Goal: Task Accomplishment & Management: Use online tool/utility

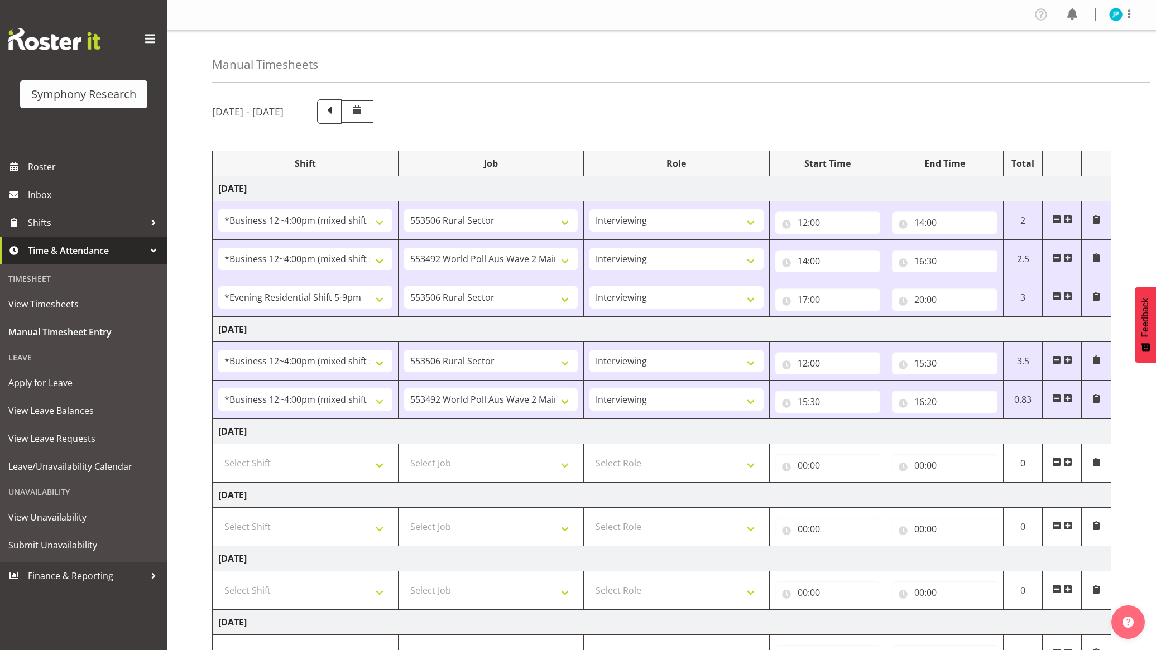
select select "81741"
select select "10587"
select select "47"
select select "81741"
select select "10499"
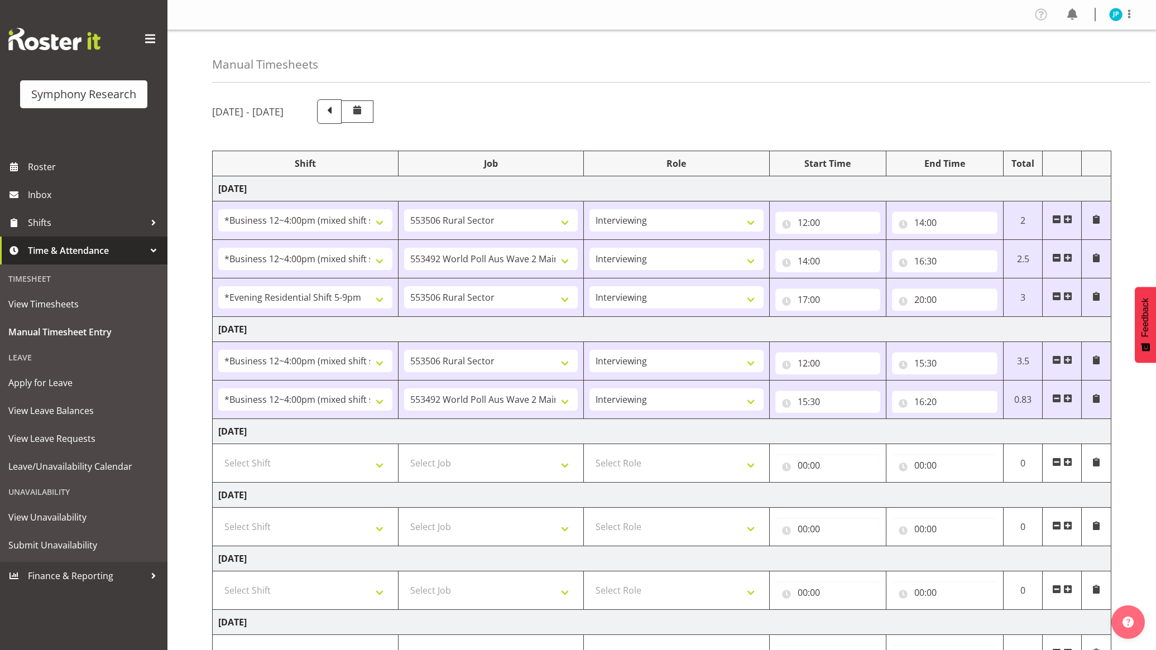
select select "47"
select select "48116"
select select "10587"
select select "47"
select select "81741"
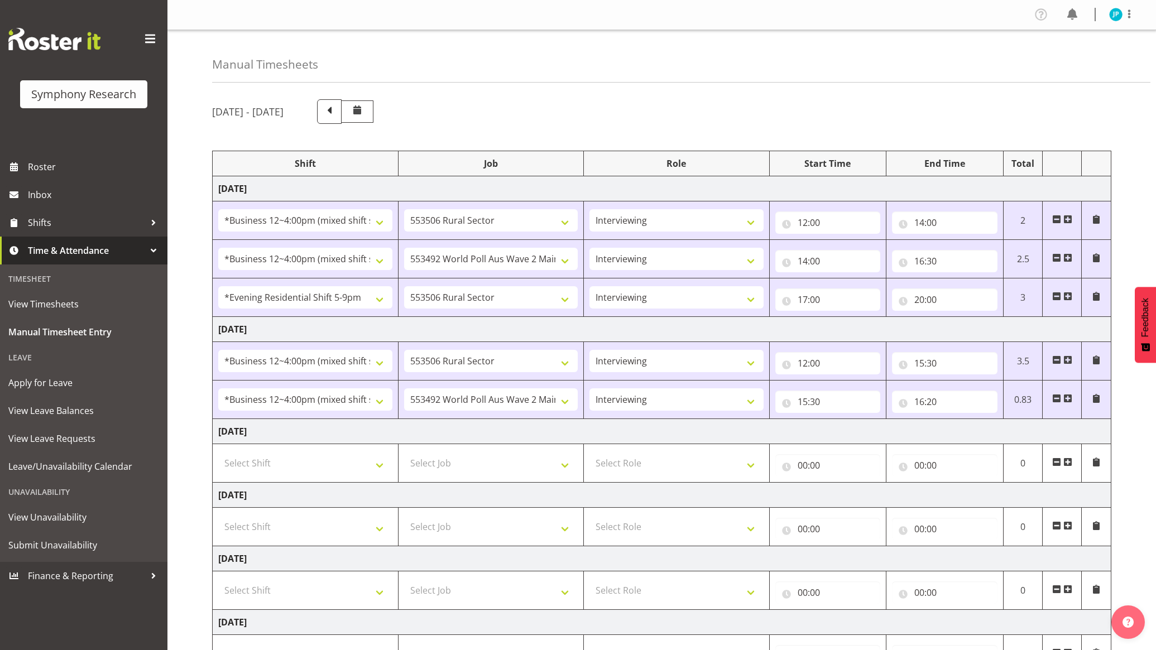
select select "10587"
select select "47"
select select "81741"
select select "10499"
select select "47"
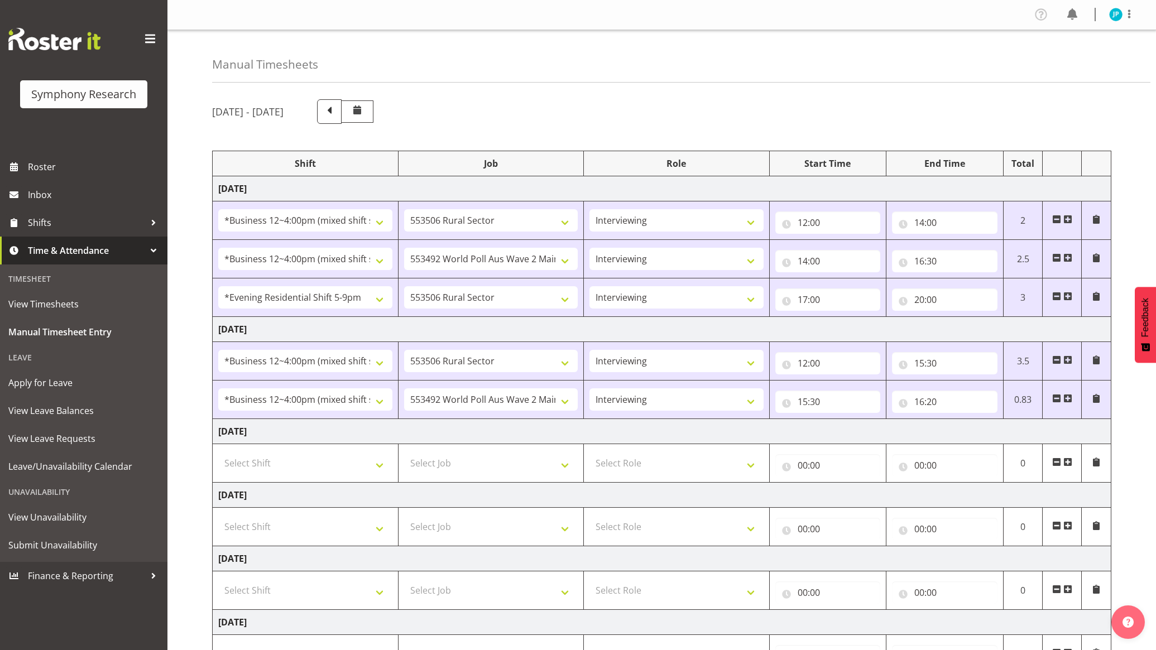
scroll to position [162, 0]
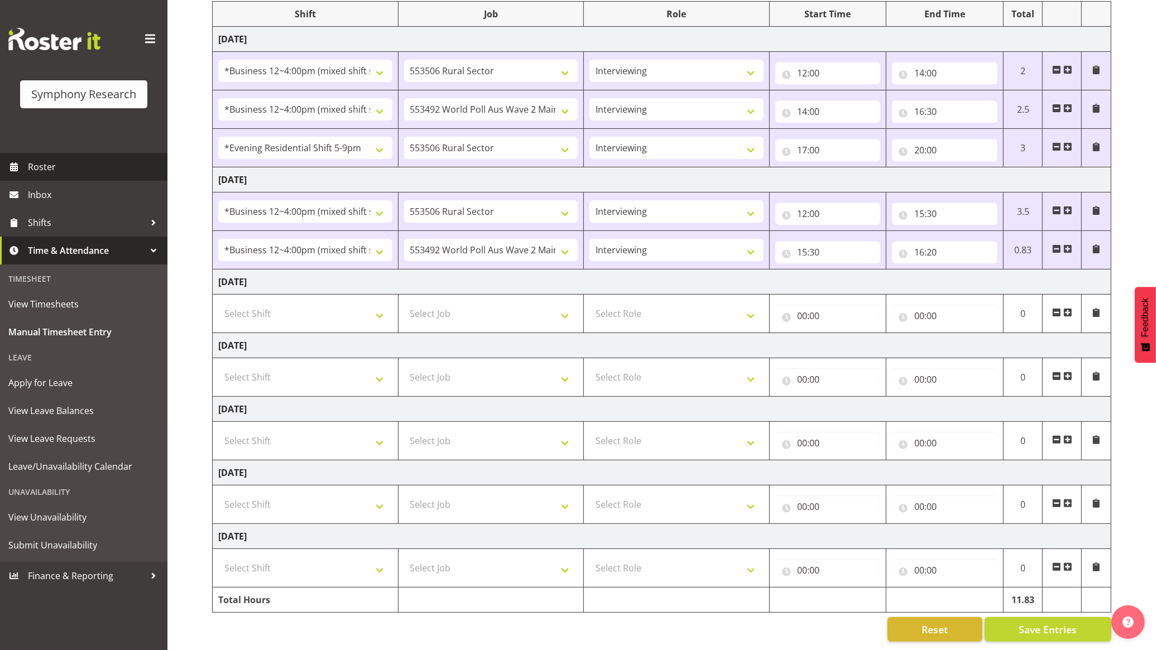
click at [67, 162] on span "Roster" at bounding box center [95, 167] width 134 height 17
